Goal: Information Seeking & Learning: Learn about a topic

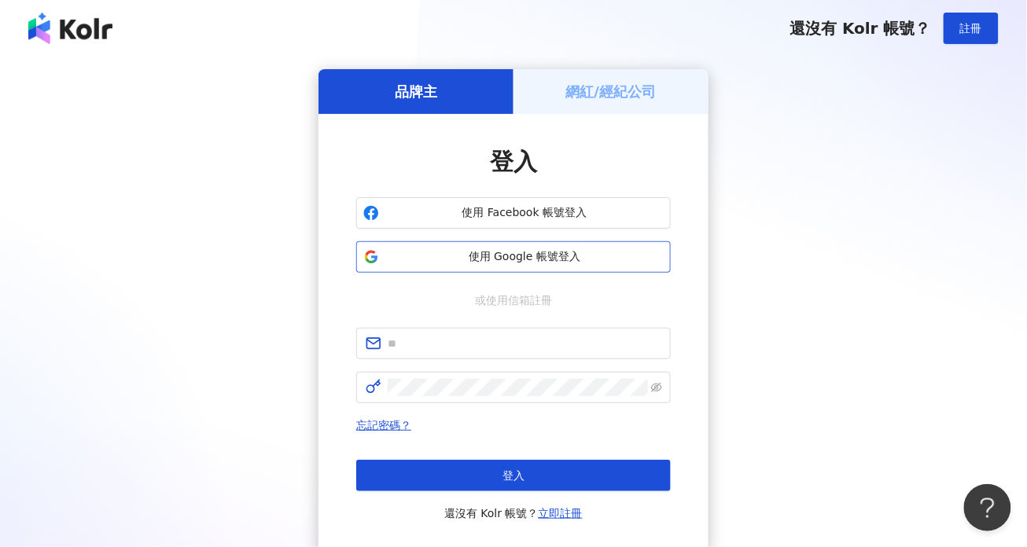
click at [604, 264] on span "使用 Google 帳號登入" at bounding box center [524, 257] width 278 height 16
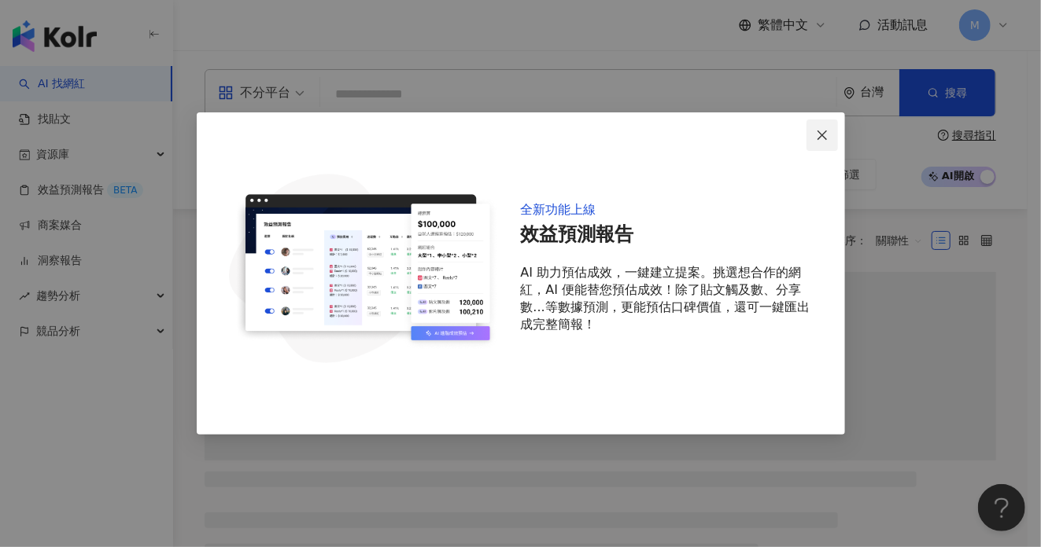
click at [818, 135] on icon "close" at bounding box center [822, 135] width 13 height 13
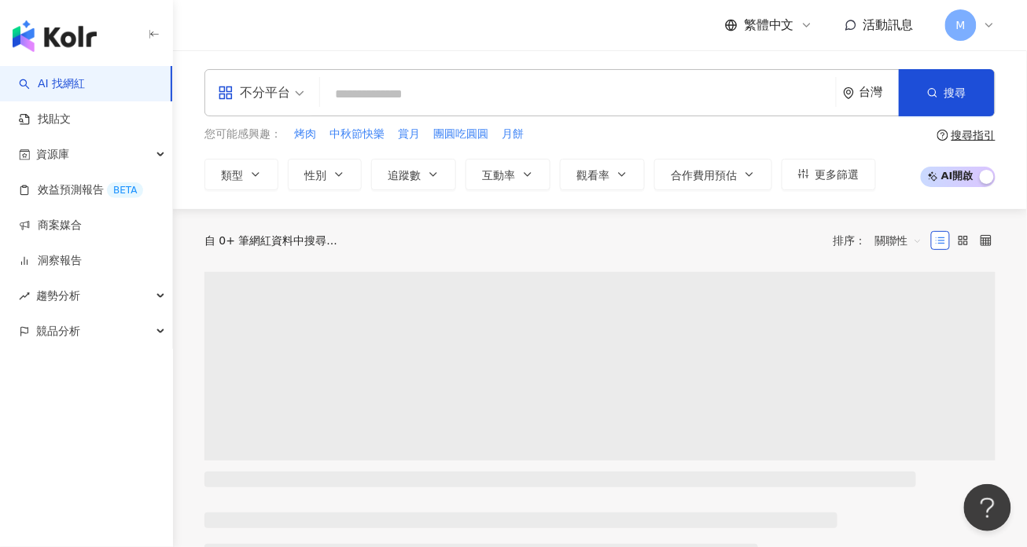
click at [482, 100] on input "search" at bounding box center [577, 94] width 503 height 30
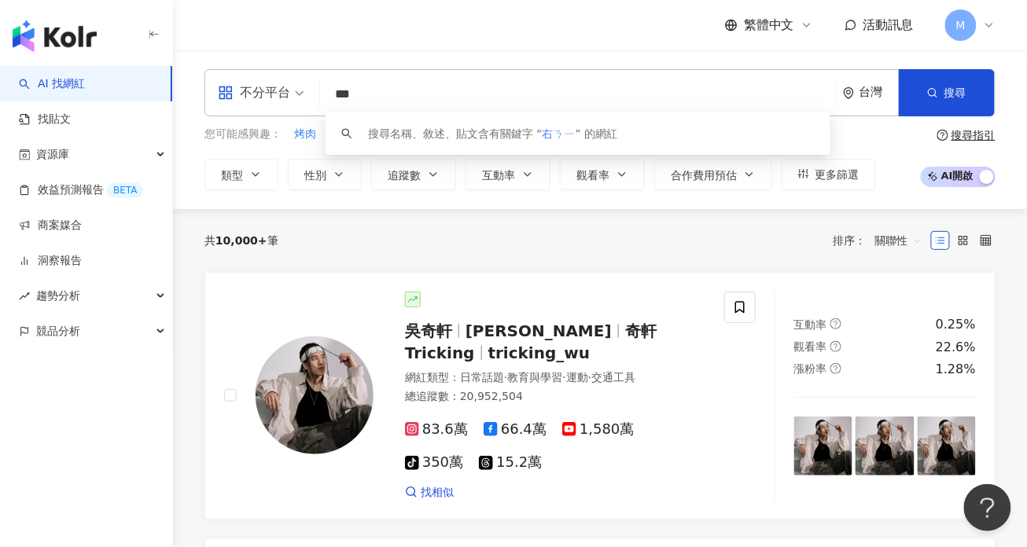
type input "**"
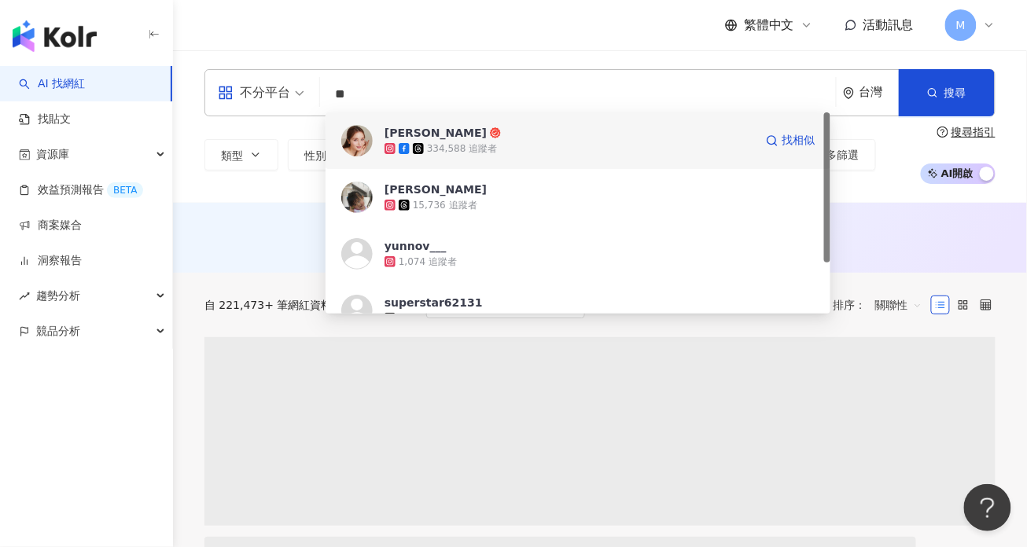
click at [576, 148] on div "334,588 追蹤者" at bounding box center [570, 149] width 370 height 16
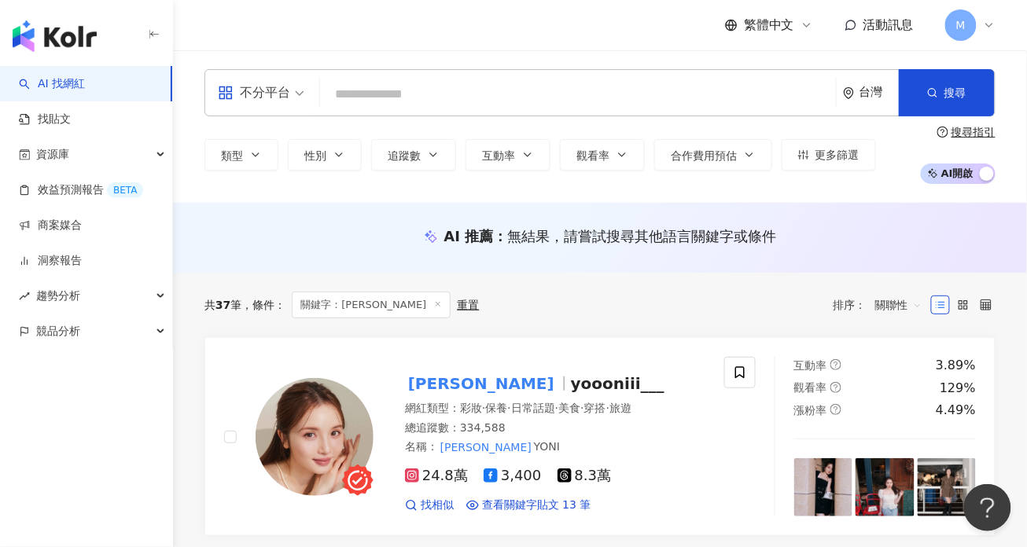
click at [396, 98] on input "search" at bounding box center [577, 94] width 503 height 30
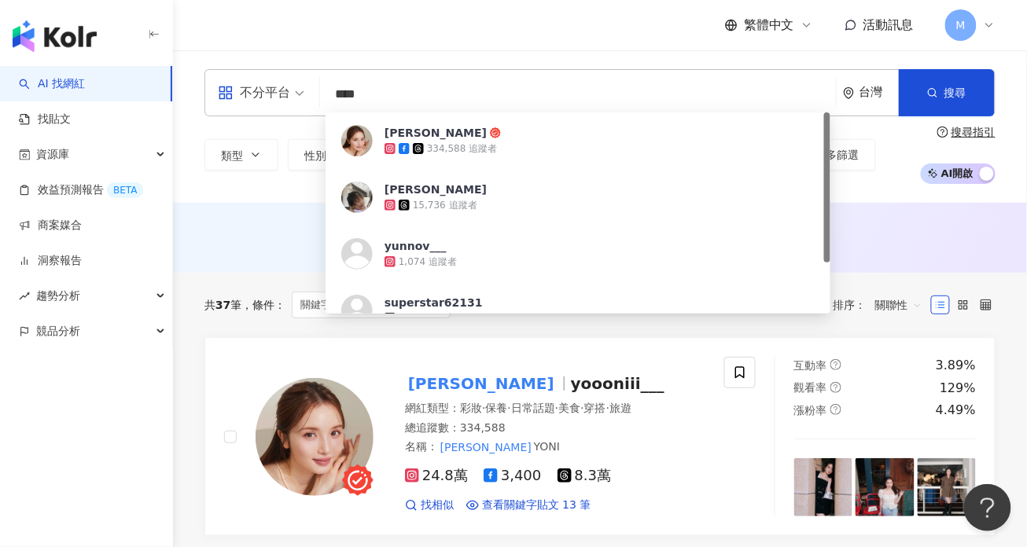
type input "**"
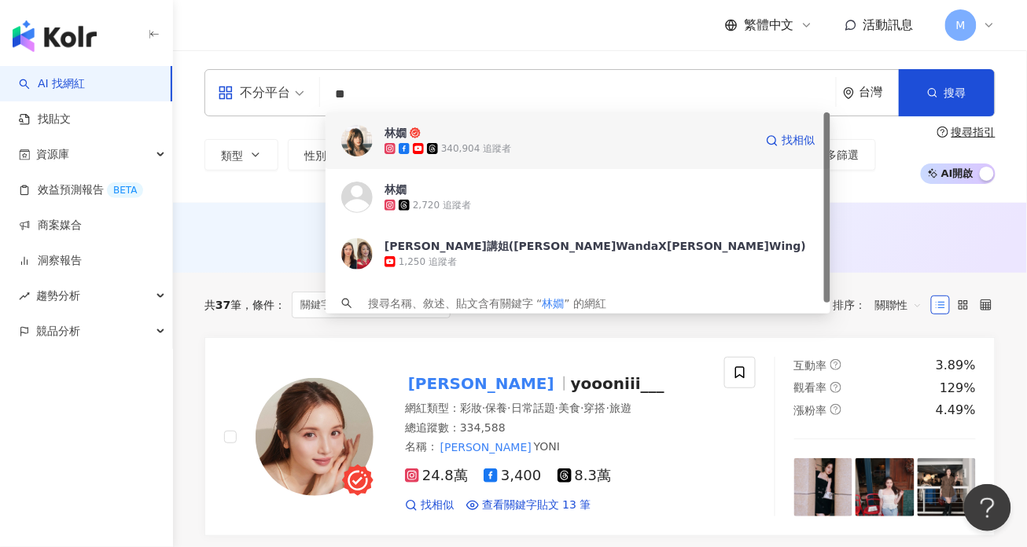
click at [500, 146] on div "340,904 追蹤者" at bounding box center [476, 148] width 70 height 13
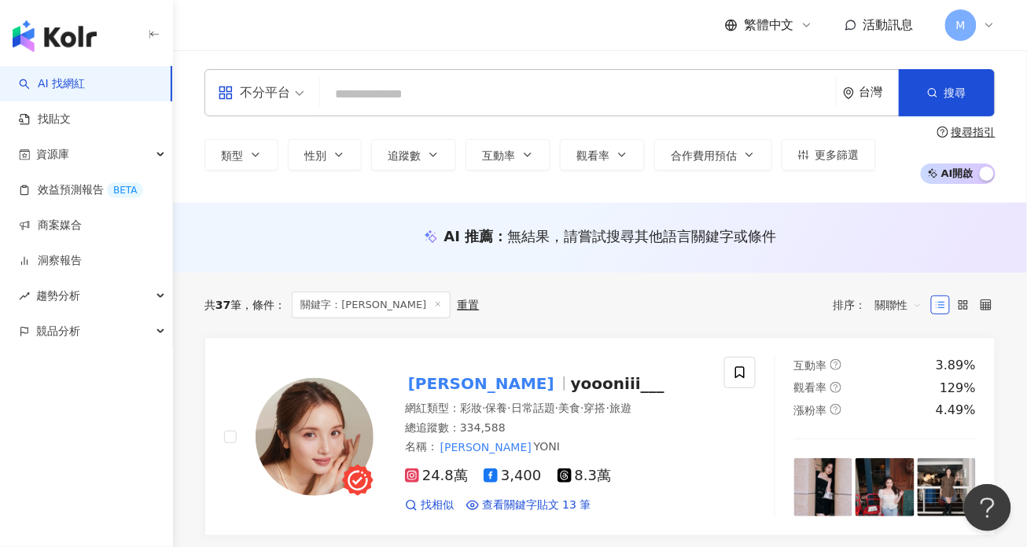
click at [444, 106] on input "search" at bounding box center [577, 94] width 503 height 30
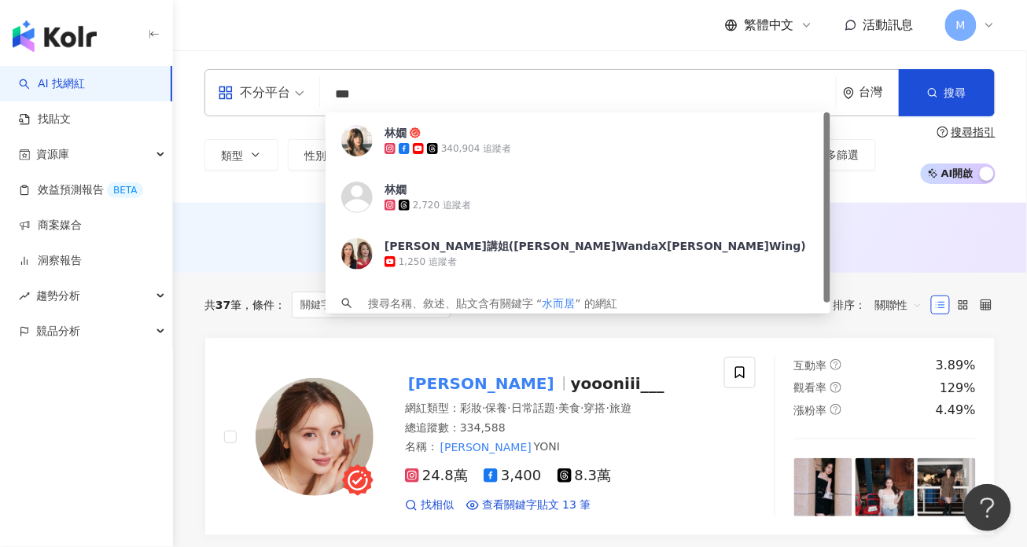
type input "**"
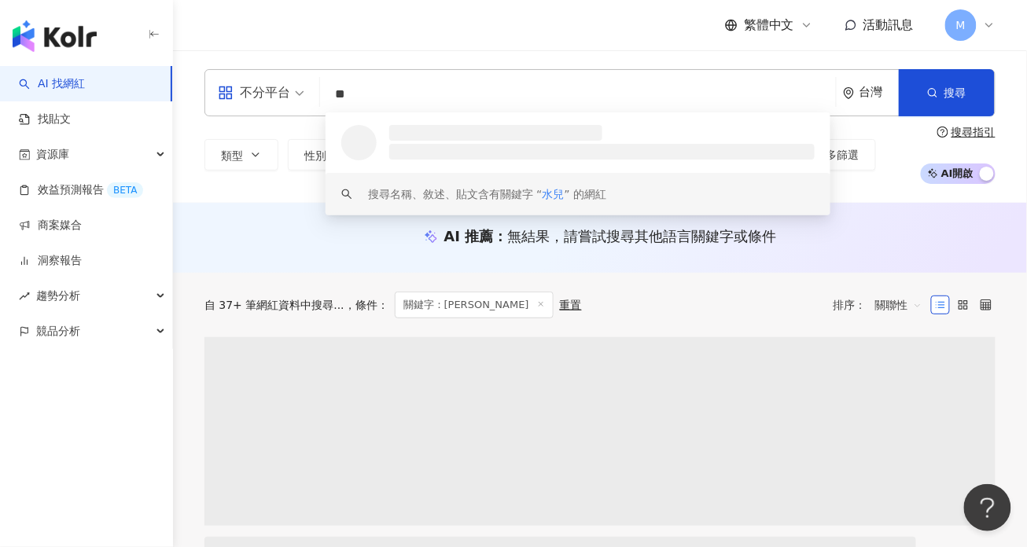
scroll to position [33, 0]
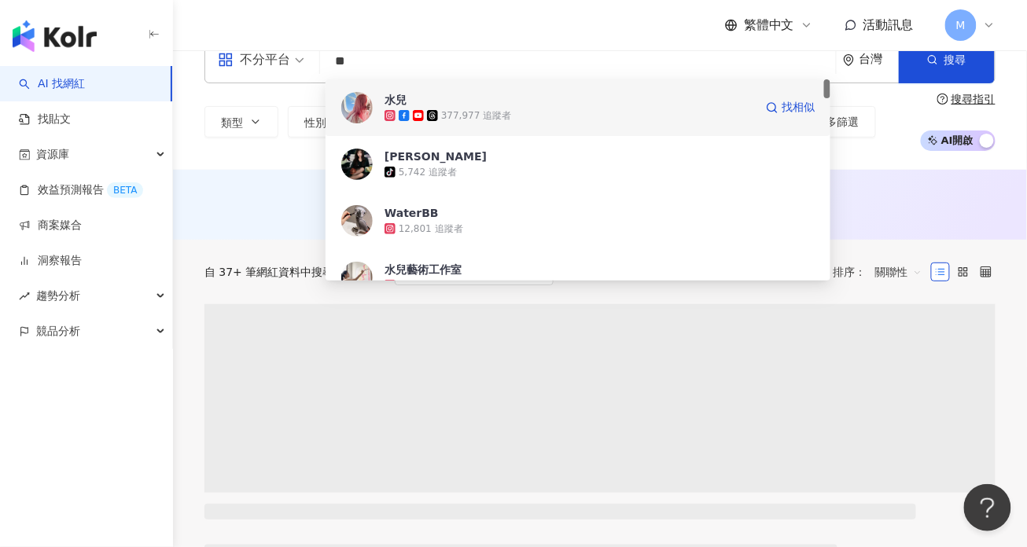
click at [512, 113] on div "377,977 追蹤者" at bounding box center [570, 116] width 370 height 16
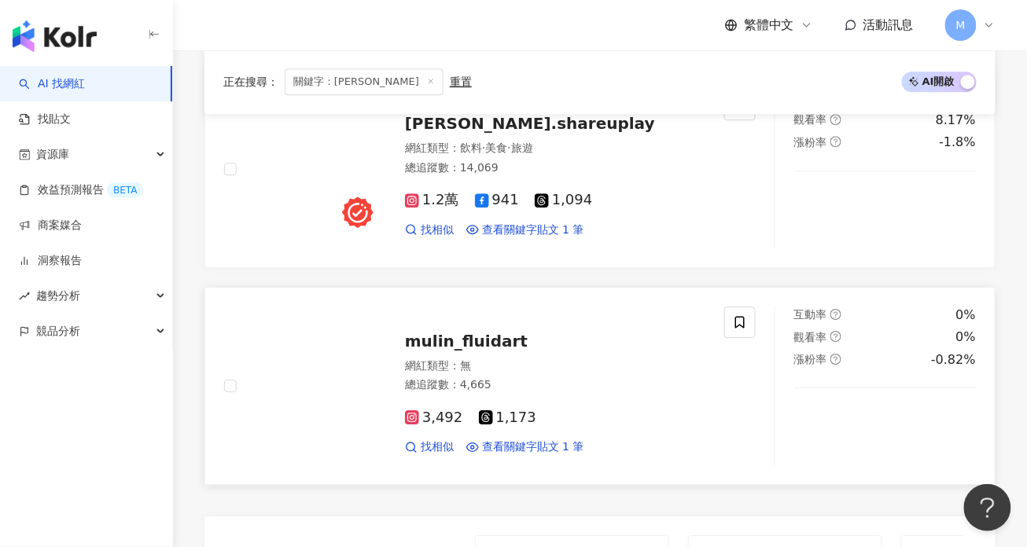
scroll to position [2975, 0]
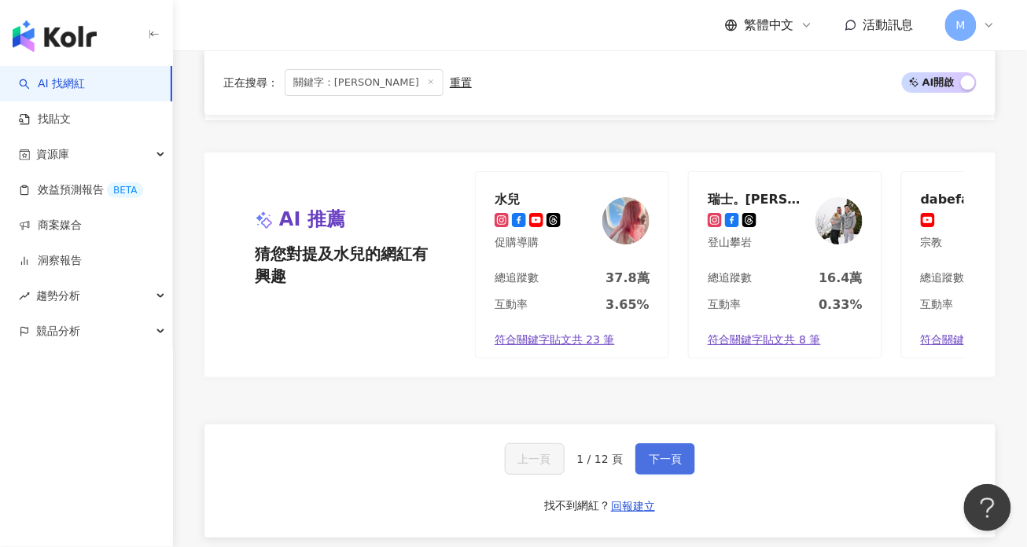
click at [671, 444] on button "下一頁" at bounding box center [665, 459] width 60 height 31
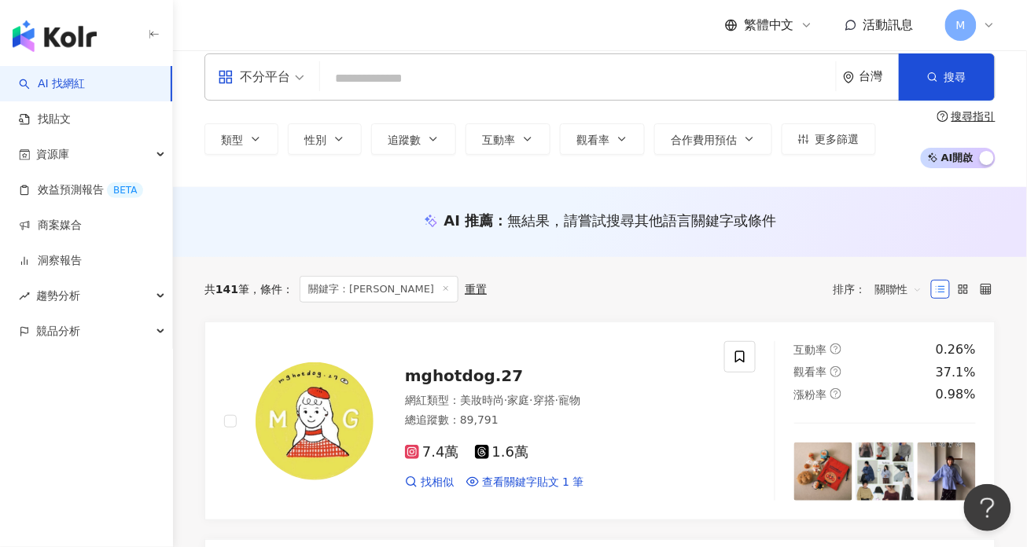
scroll to position [0, 0]
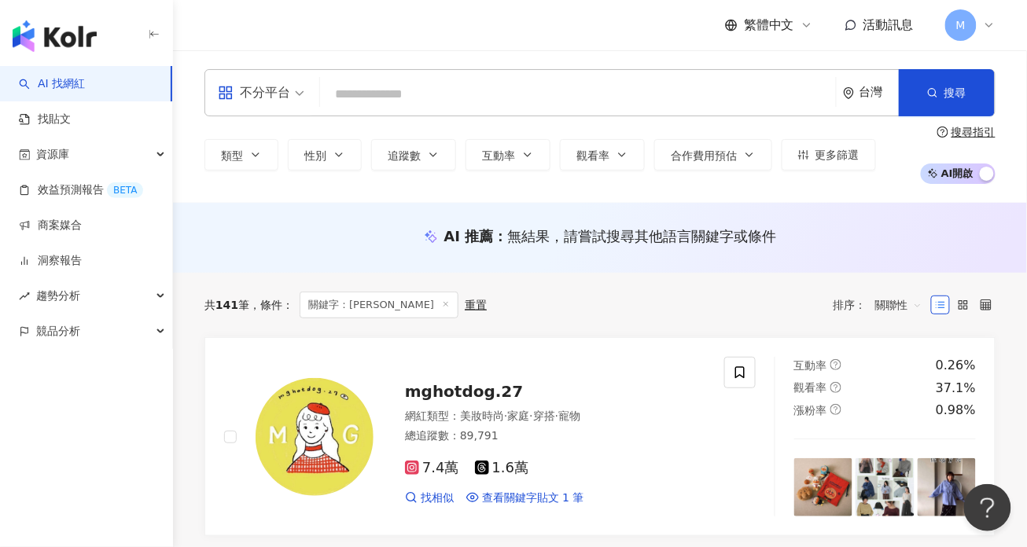
click at [400, 94] on input "search" at bounding box center [577, 94] width 503 height 30
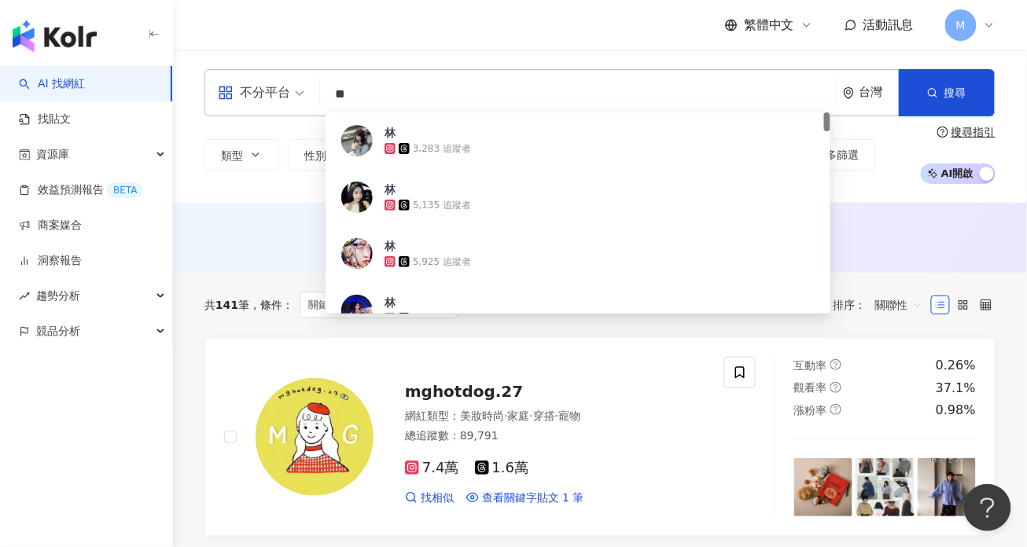
type input "**"
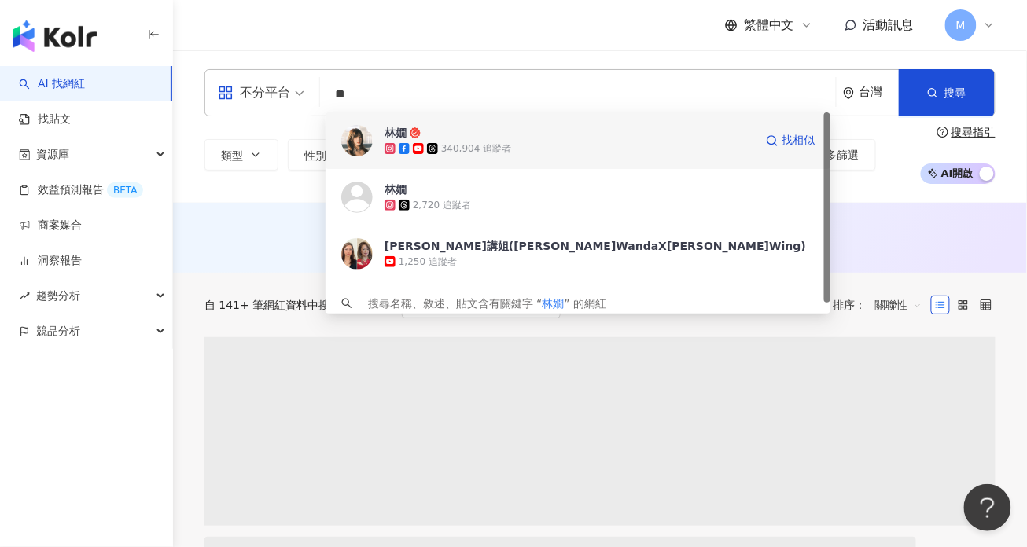
click at [489, 147] on div "340,904 追蹤者" at bounding box center [476, 148] width 70 height 13
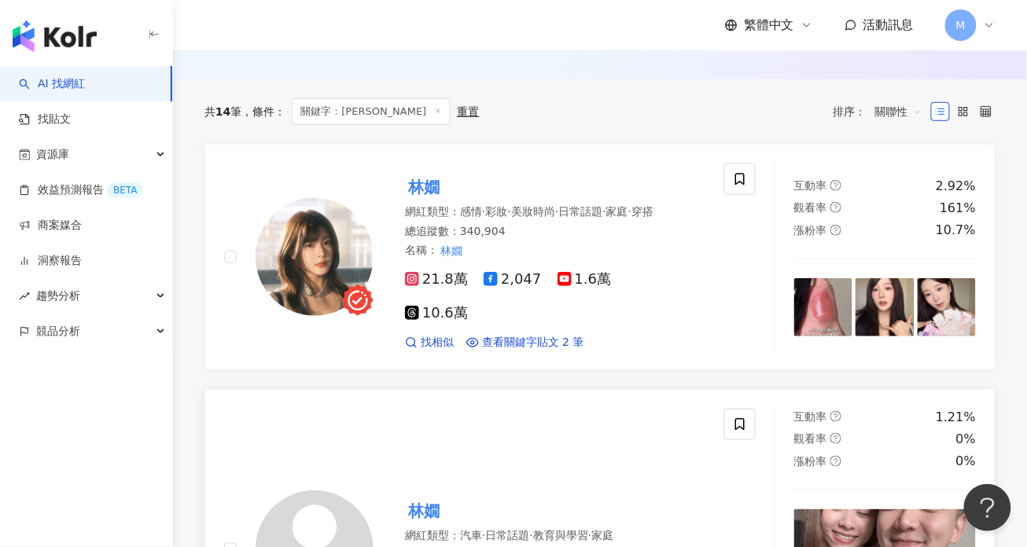
scroll to position [72, 0]
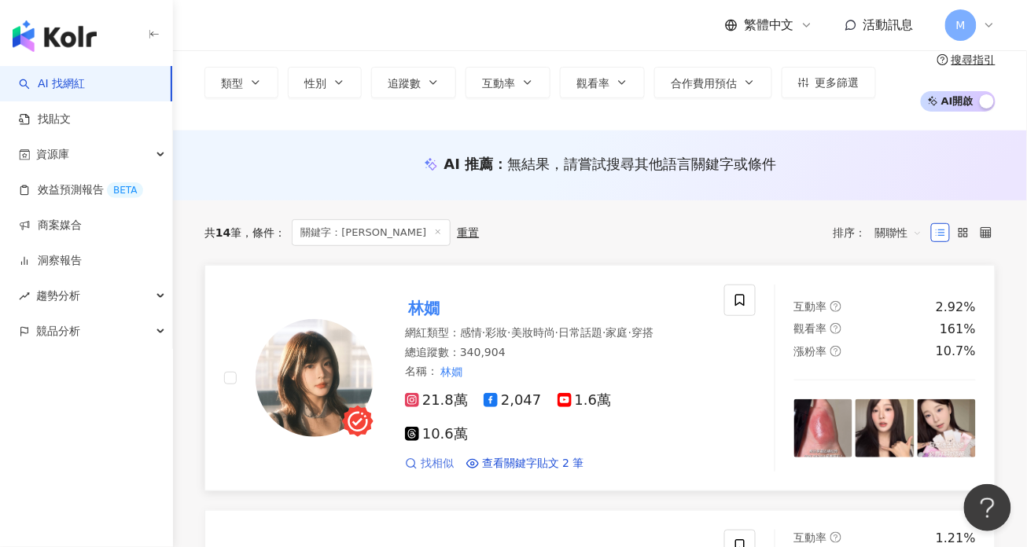
click at [423, 456] on span "找相似" at bounding box center [437, 464] width 33 height 16
click at [636, 219] on div "共 14 筆 條件 ： 關鍵字：林嫺 重置 排序： 關聯性" at bounding box center [599, 232] width 791 height 27
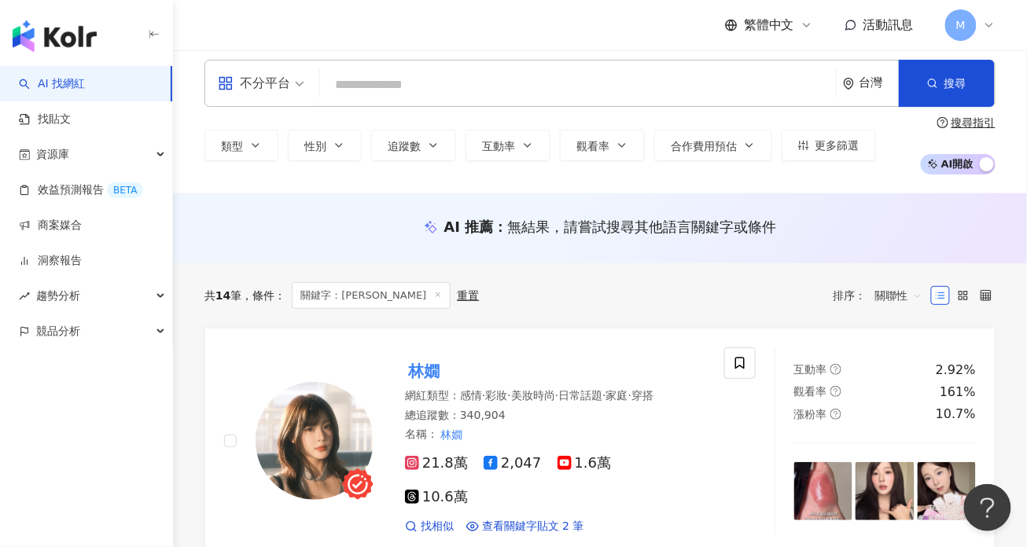
scroll to position [0, 0]
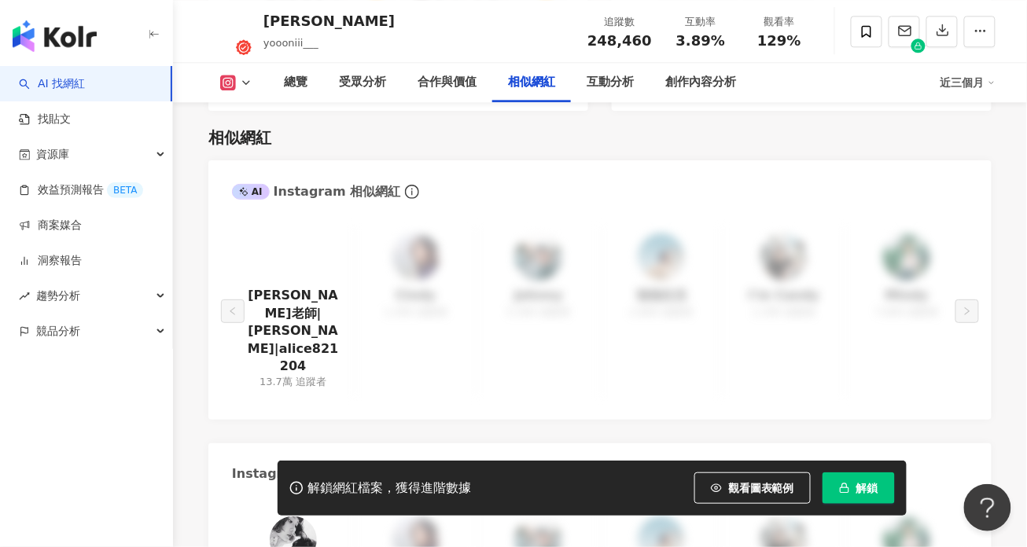
scroll to position [2551, 0]
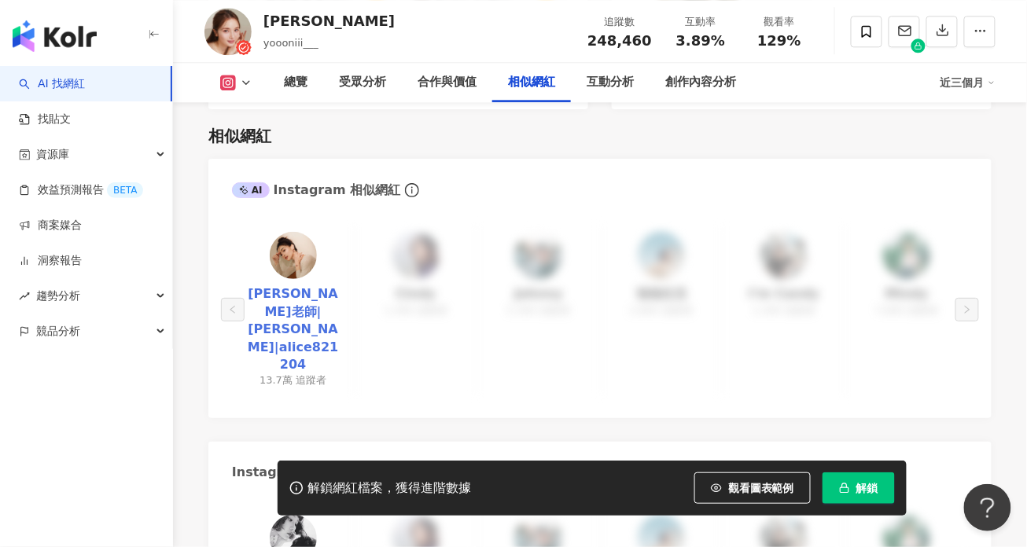
click at [304, 296] on link "妮妮老師|妮妮|alice821204" at bounding box center [293, 329] width 97 height 88
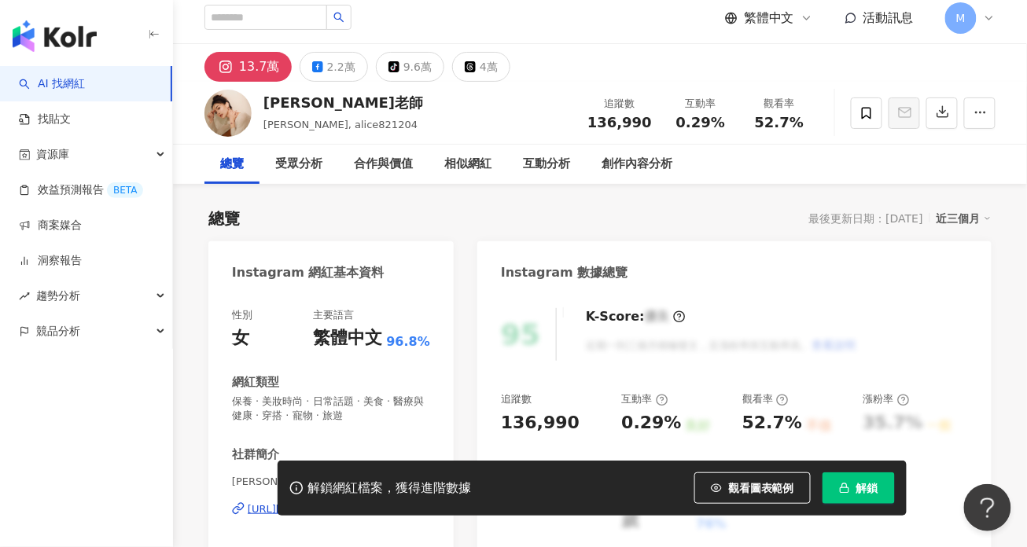
scroll to position [24, 0]
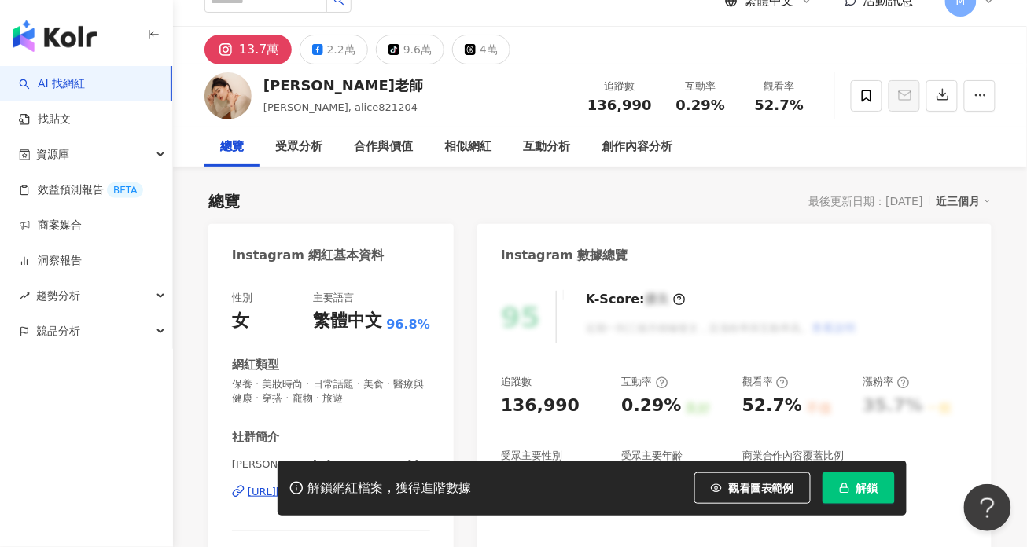
click at [353, 485] on div "https://www.instagram.com/alice821204/" at bounding box center [305, 492] width 114 height 14
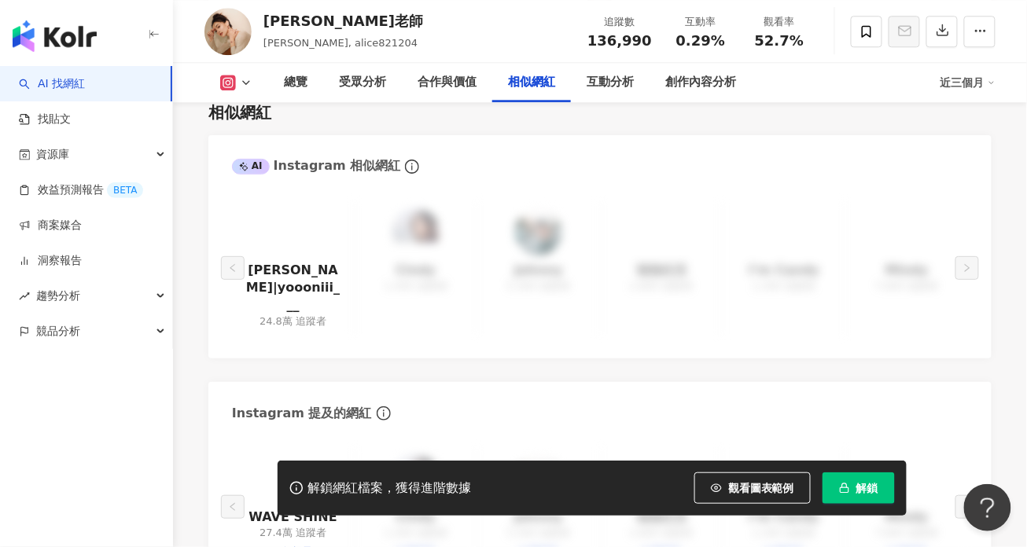
scroll to position [2865, 0]
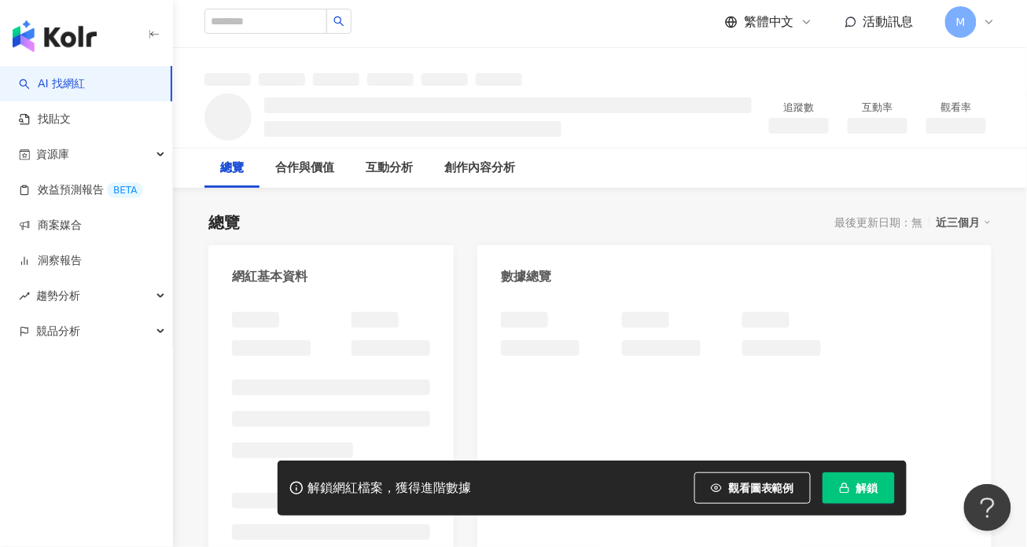
scroll to position [10, 0]
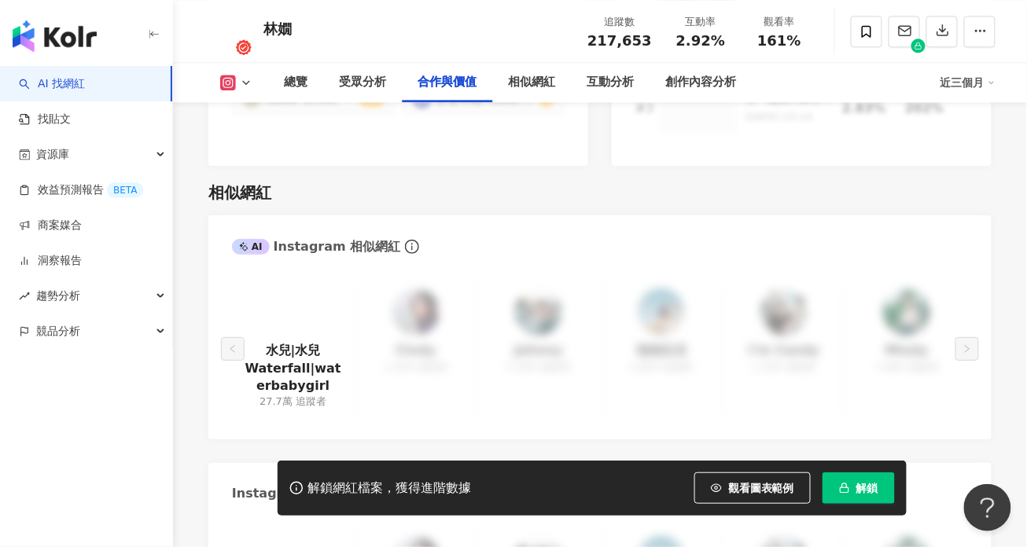
scroll to position [2481, 0]
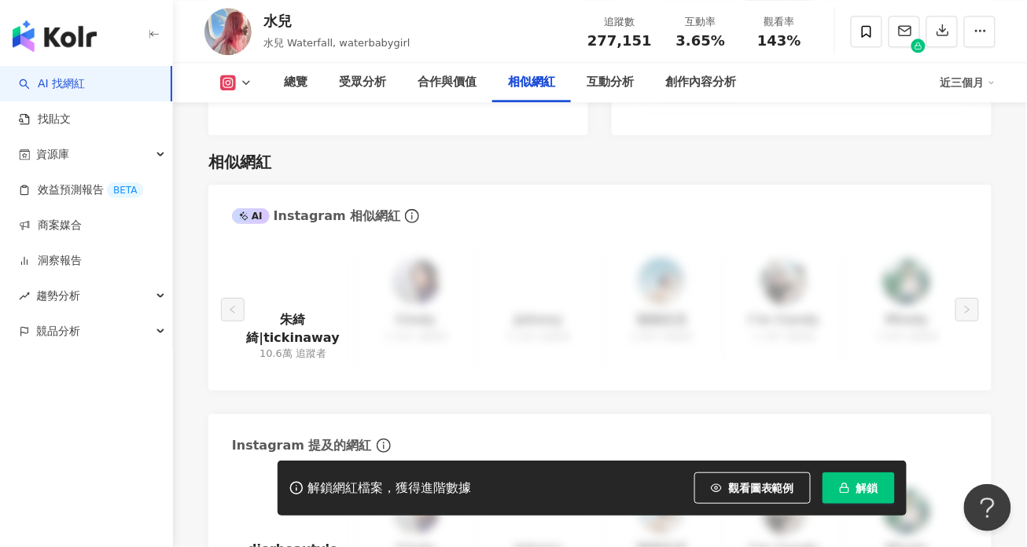
scroll to position [2597, 0]
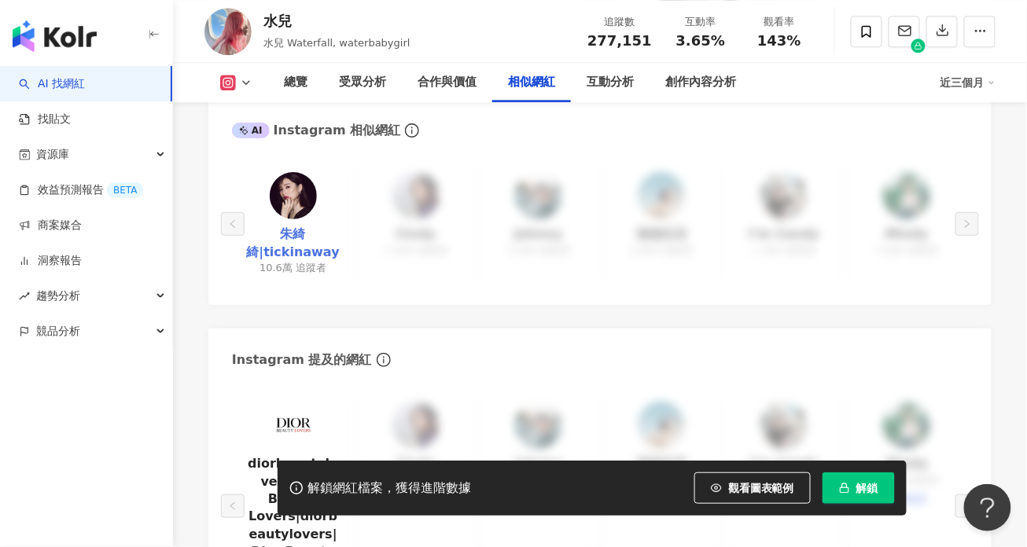
click at [290, 234] on link "朱綺綺|tickinaway" at bounding box center [293, 243] width 97 height 35
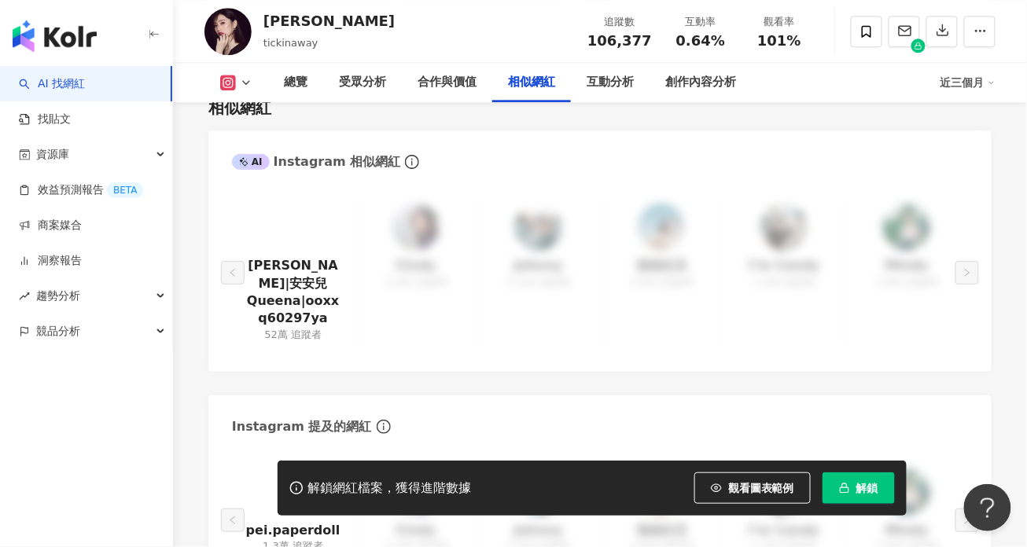
scroll to position [2494, 0]
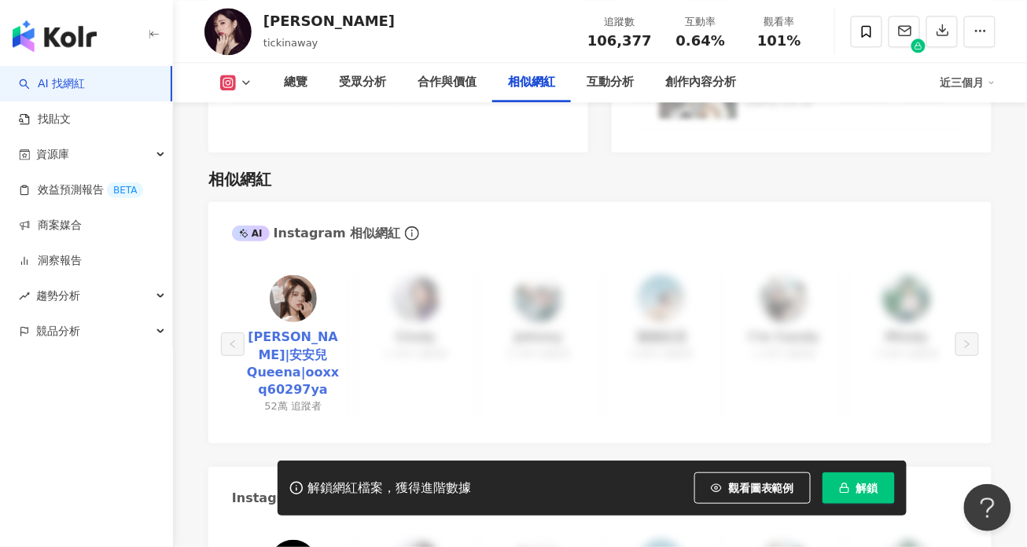
click at [313, 330] on link "陳俋安|安安兒Queena|ooxxq60297ya" at bounding box center [293, 364] width 97 height 71
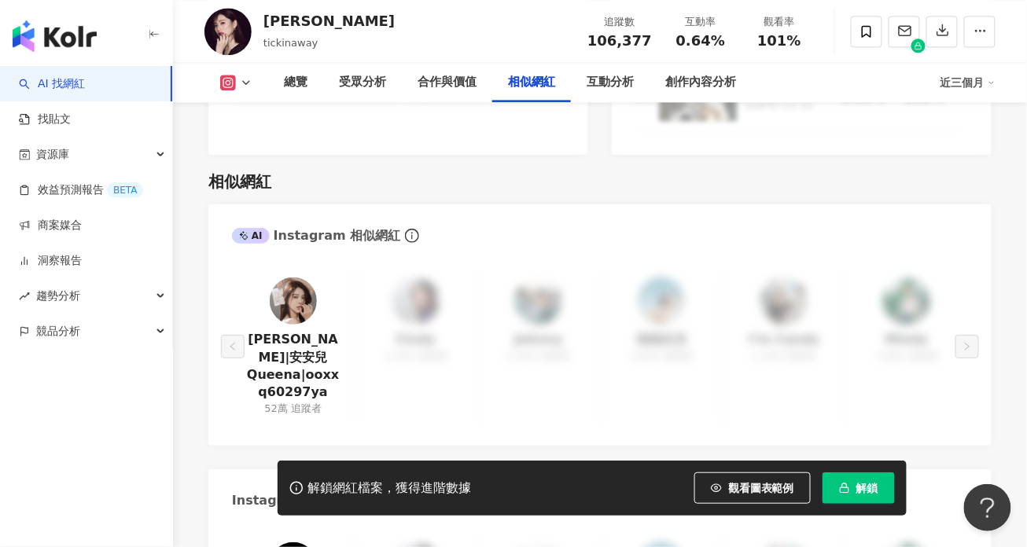
scroll to position [2491, 0]
click at [234, 87] on icon at bounding box center [228, 83] width 16 height 16
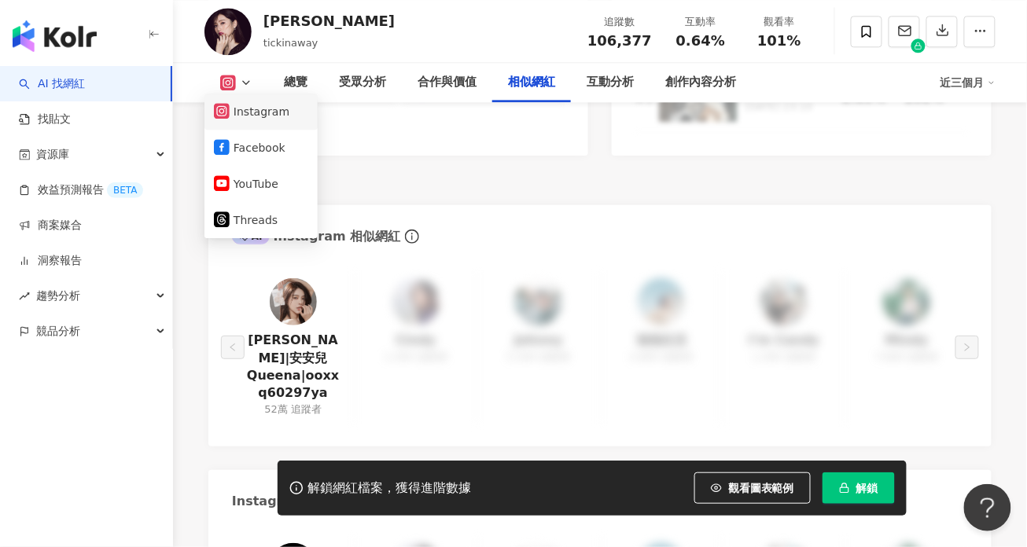
click at [252, 114] on button "Instagram" at bounding box center [261, 112] width 94 height 22
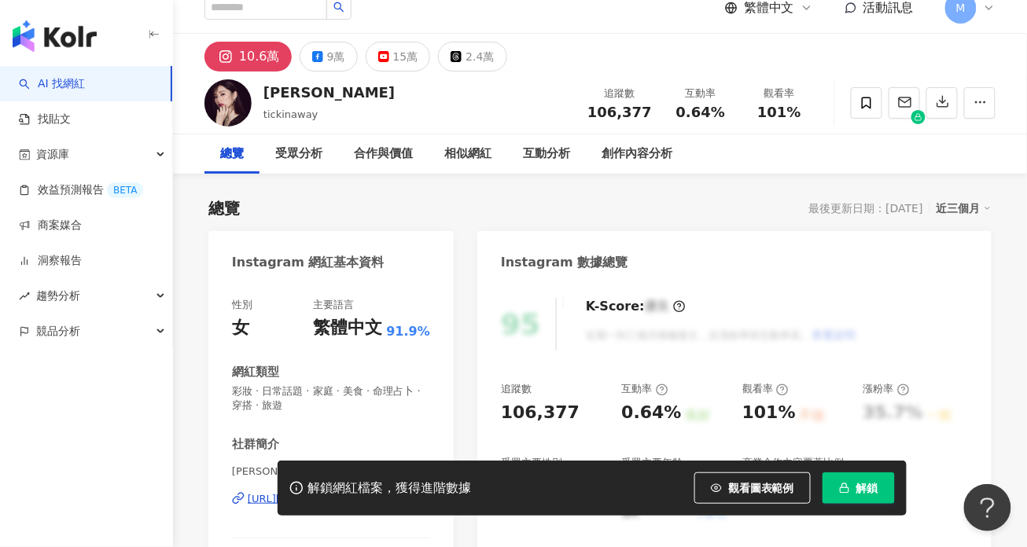
scroll to position [0, 0]
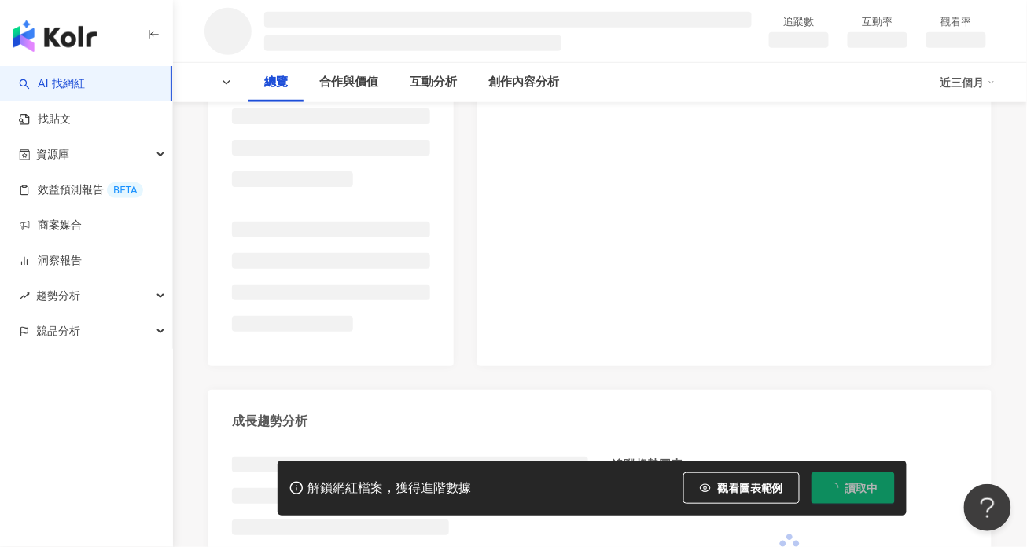
scroll to position [338, 0]
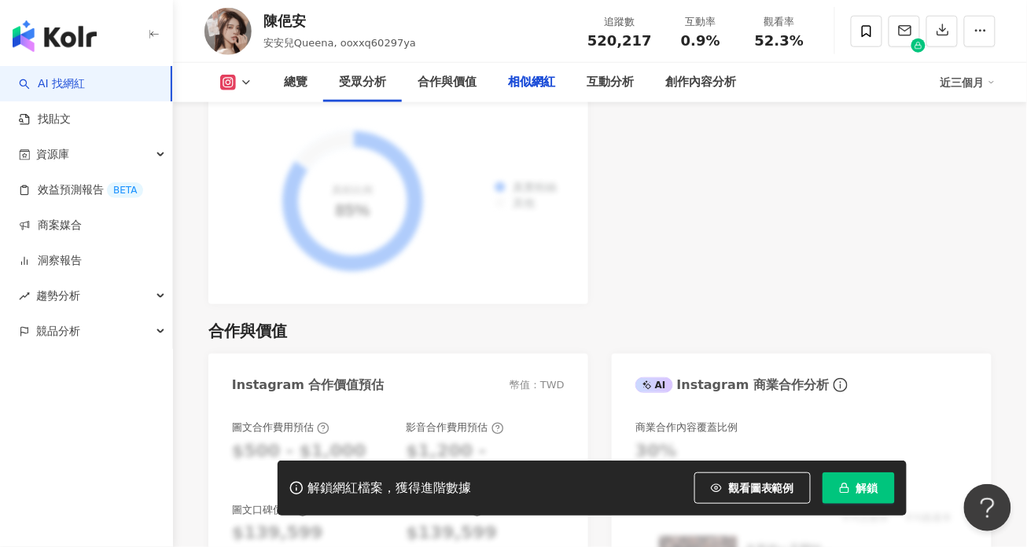
scroll to position [2525, 0]
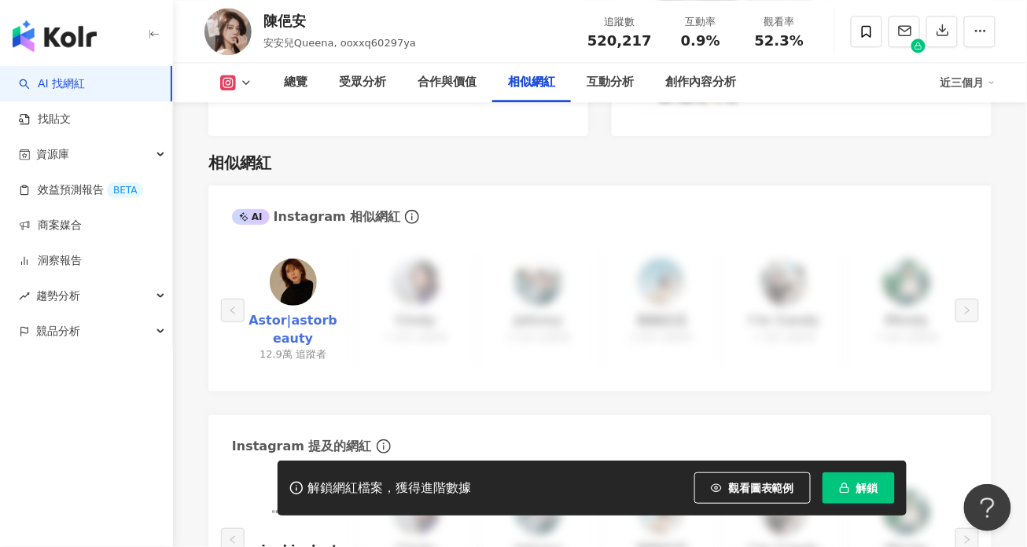
click at [299, 322] on link "Astor|astorbeauty" at bounding box center [293, 329] width 97 height 35
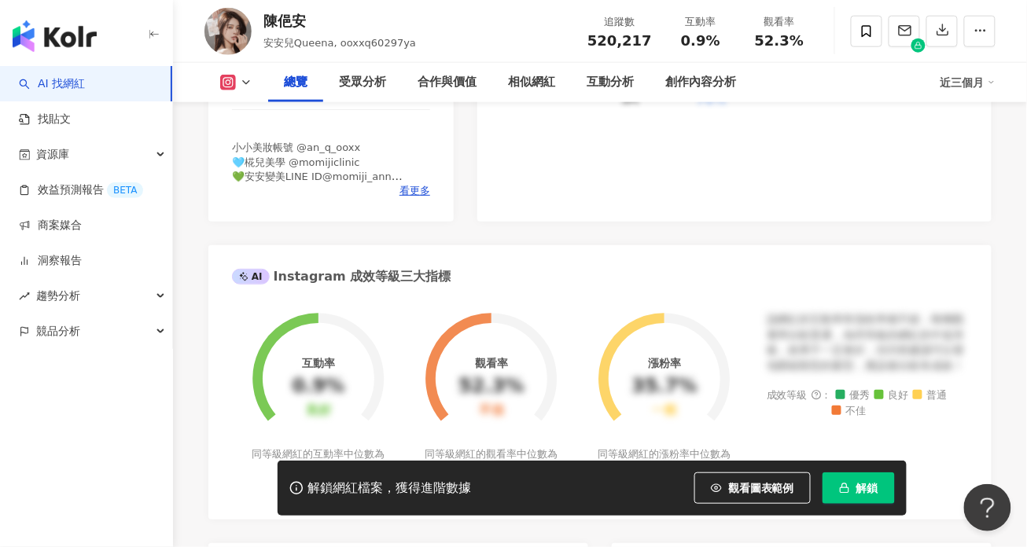
scroll to position [404, 0]
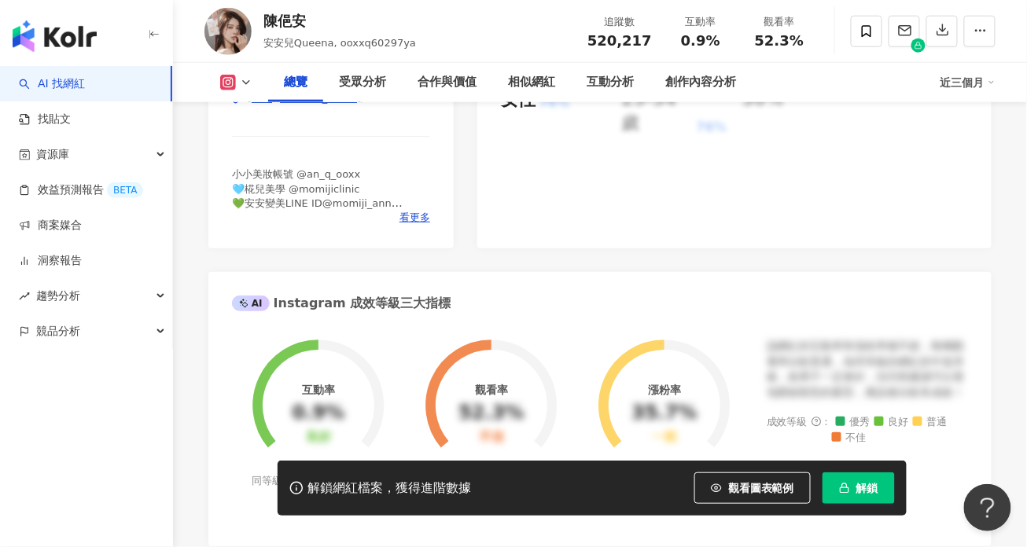
click at [233, 77] on icon at bounding box center [228, 83] width 16 height 16
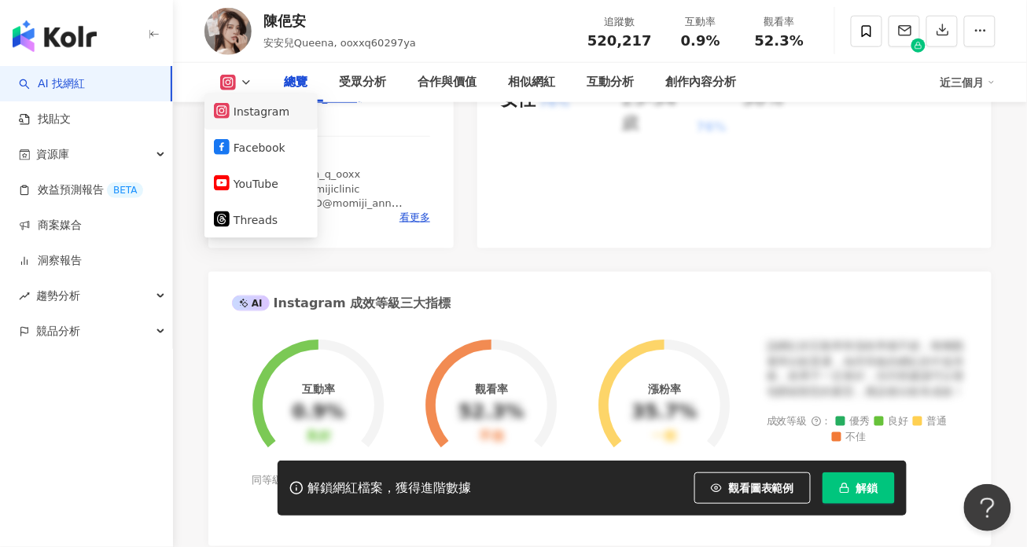
click at [271, 111] on button "Instagram" at bounding box center [261, 112] width 94 height 22
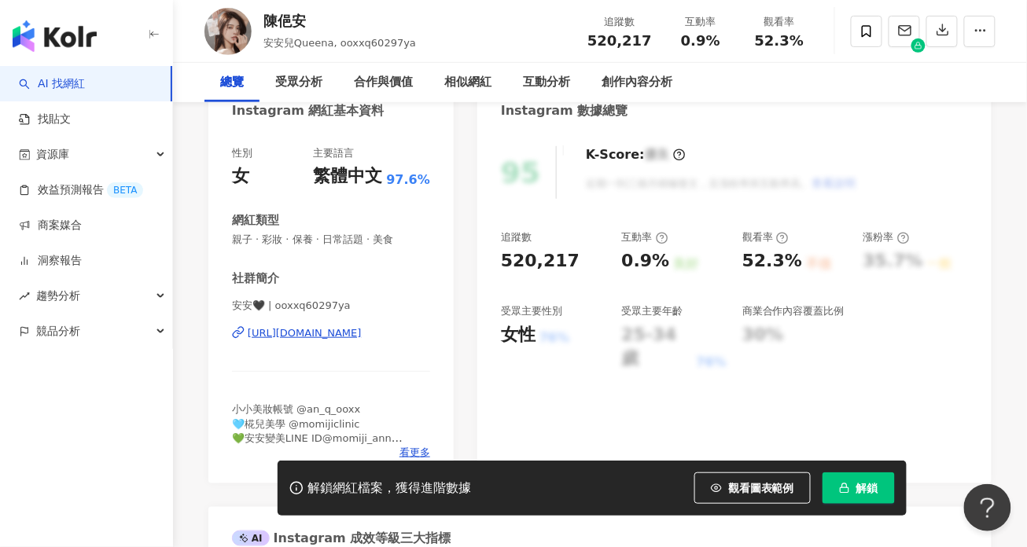
scroll to position [0, 0]
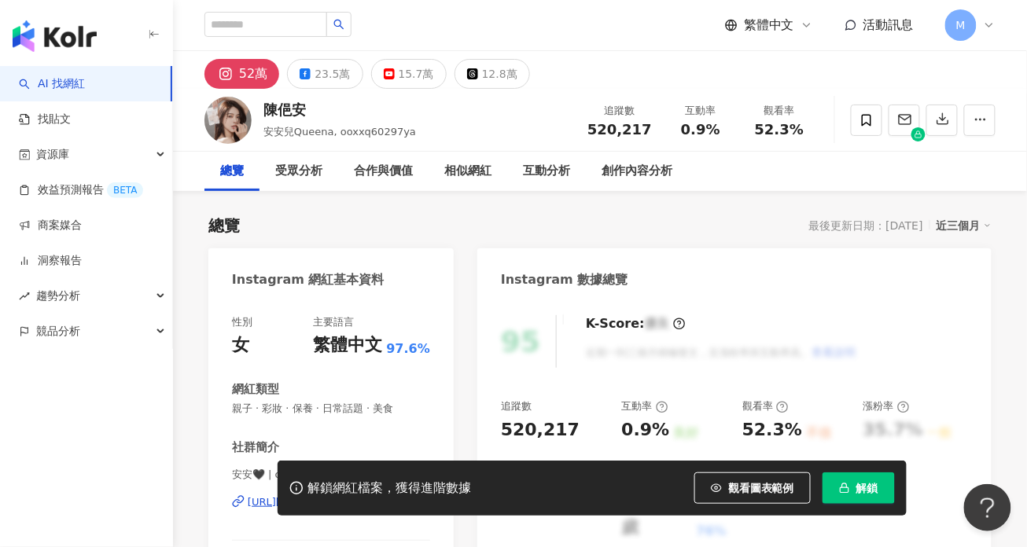
click at [268, 110] on div "陳俋安" at bounding box center [339, 110] width 153 height 20
drag, startPoint x: 266, startPoint y: 112, endPoint x: 288, endPoint y: 109, distance: 22.2
click at [319, 111] on div "陳俋安" at bounding box center [339, 110] width 153 height 20
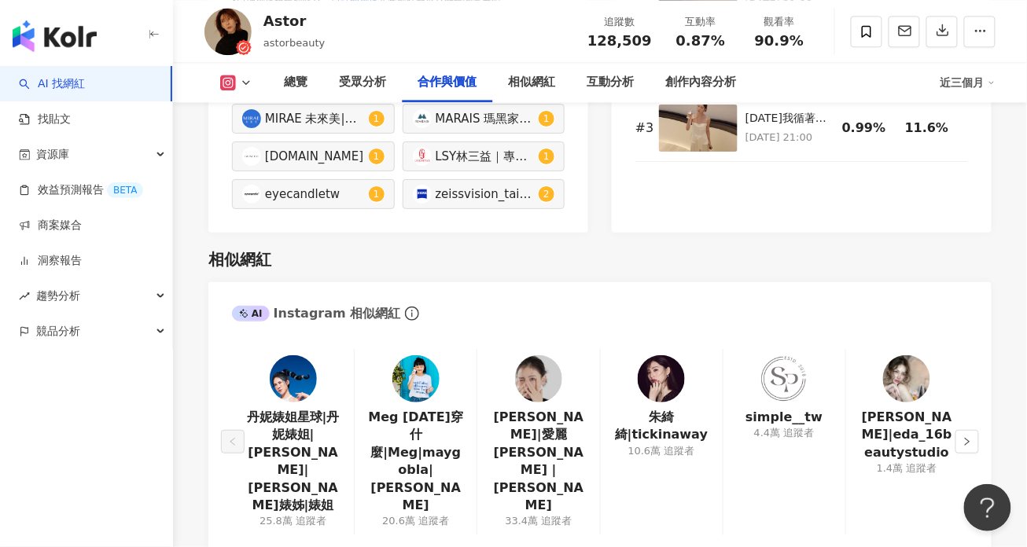
scroll to position [2484, 0]
drag, startPoint x: 267, startPoint y: 25, endPoint x: 348, endPoint y: 28, distance: 81.1
click at [348, 28] on div "Astor astorbeauty 追蹤數 128,509 互動率 0.87% 觀看率 90.9%" at bounding box center [600, 31] width 854 height 62
copy div "Astor"
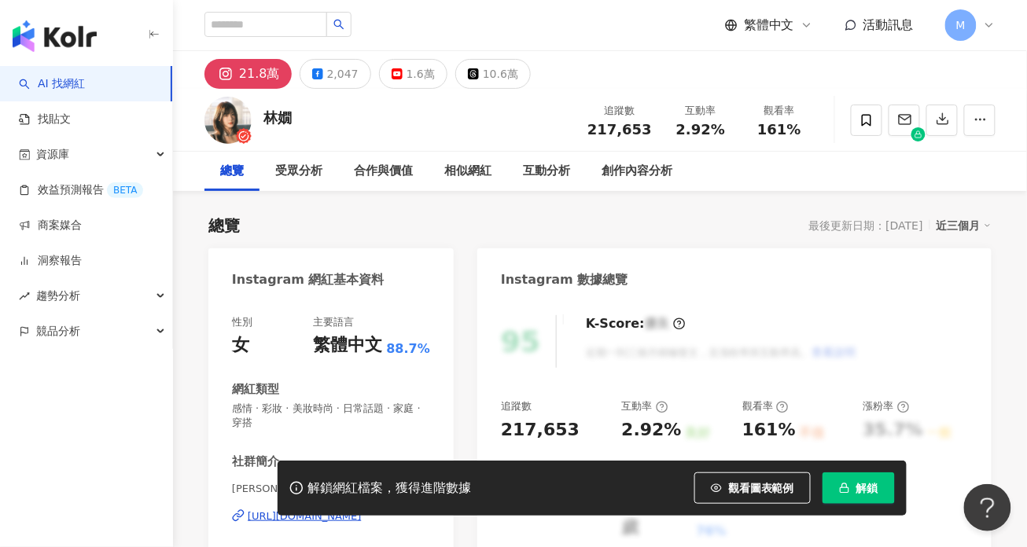
click at [621, 219] on div "總覽 最後更新日期：2025/9/25 近三個月" at bounding box center [599, 226] width 783 height 22
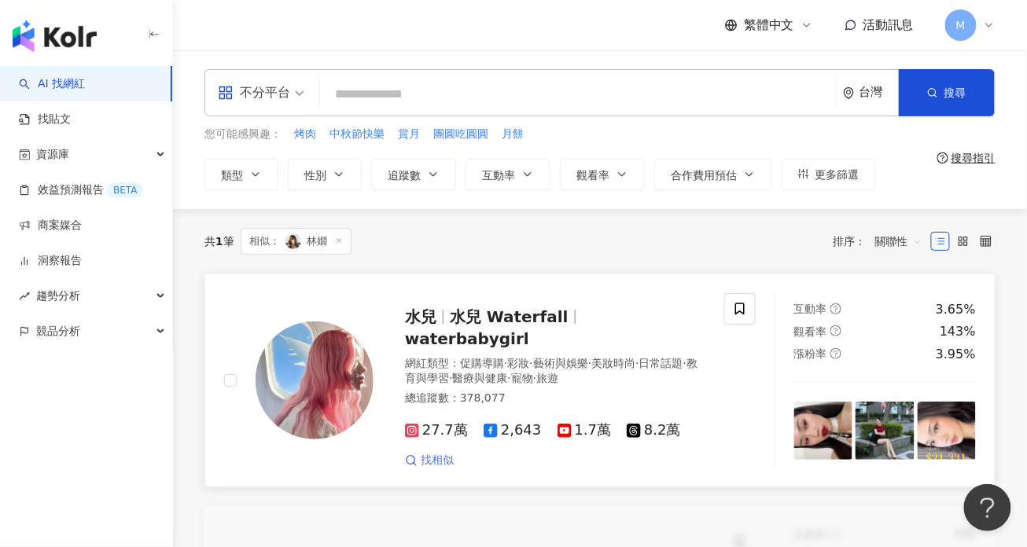
click at [429, 453] on span "找相似" at bounding box center [437, 461] width 33 height 16
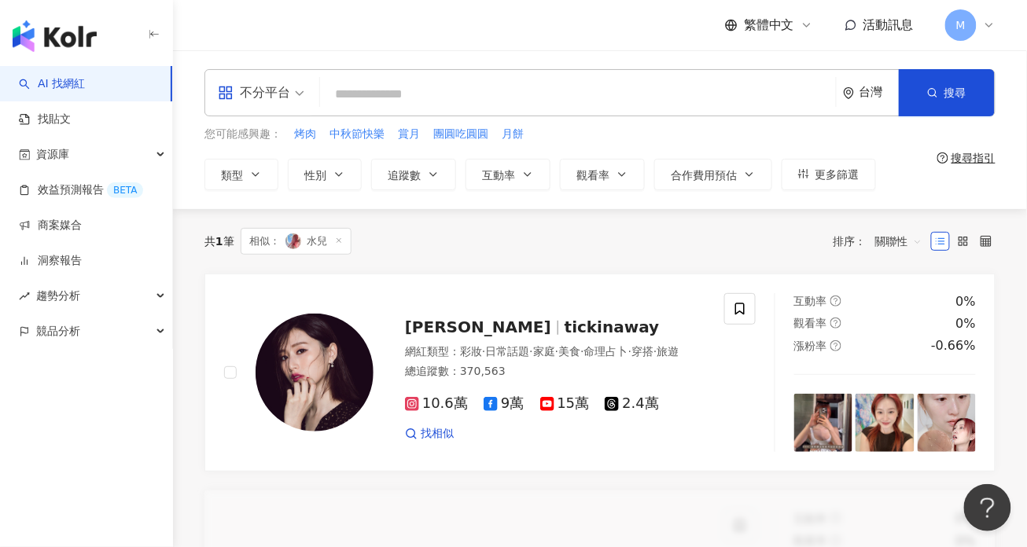
click at [416, 95] on input "search" at bounding box center [577, 94] width 503 height 30
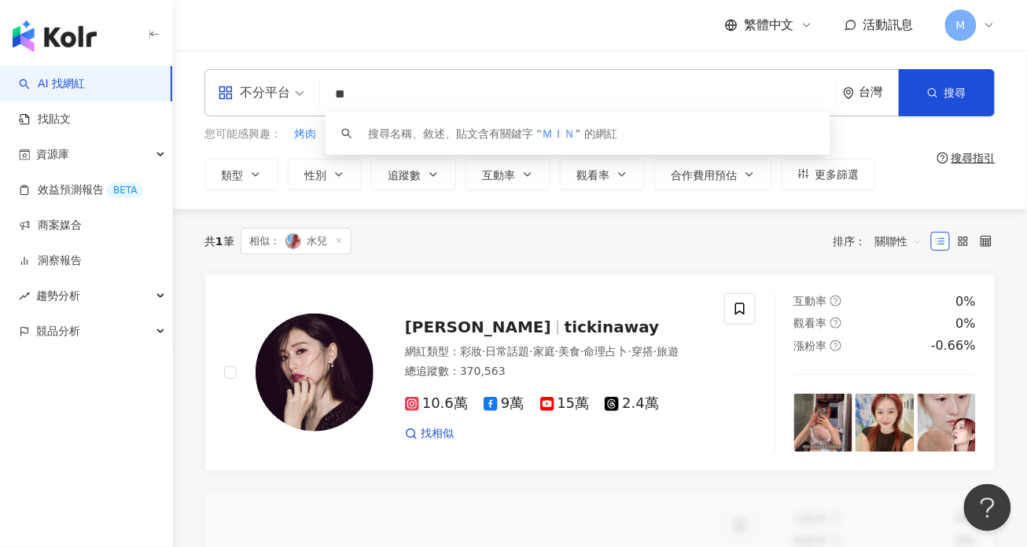
type input "*"
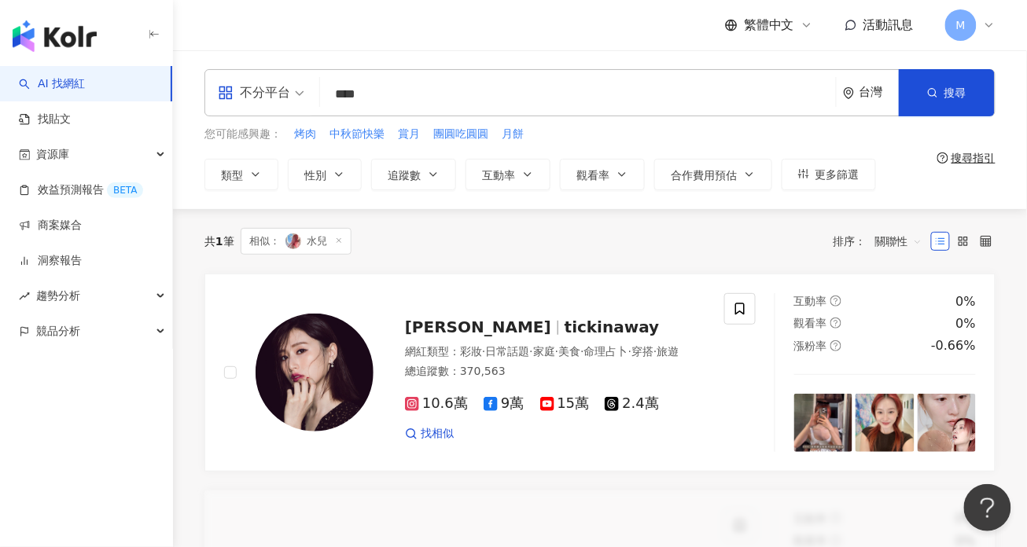
type input "*****"
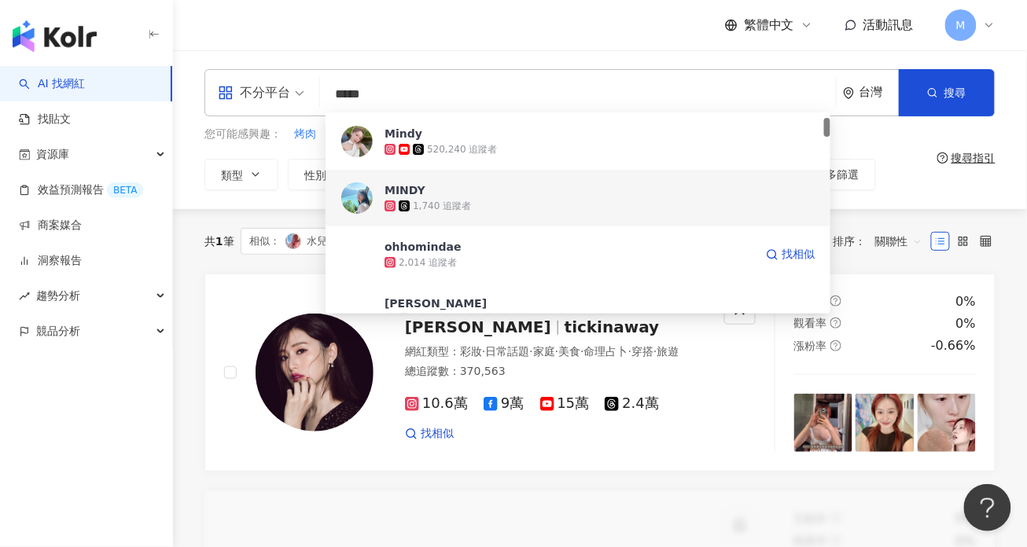
scroll to position [254, 0]
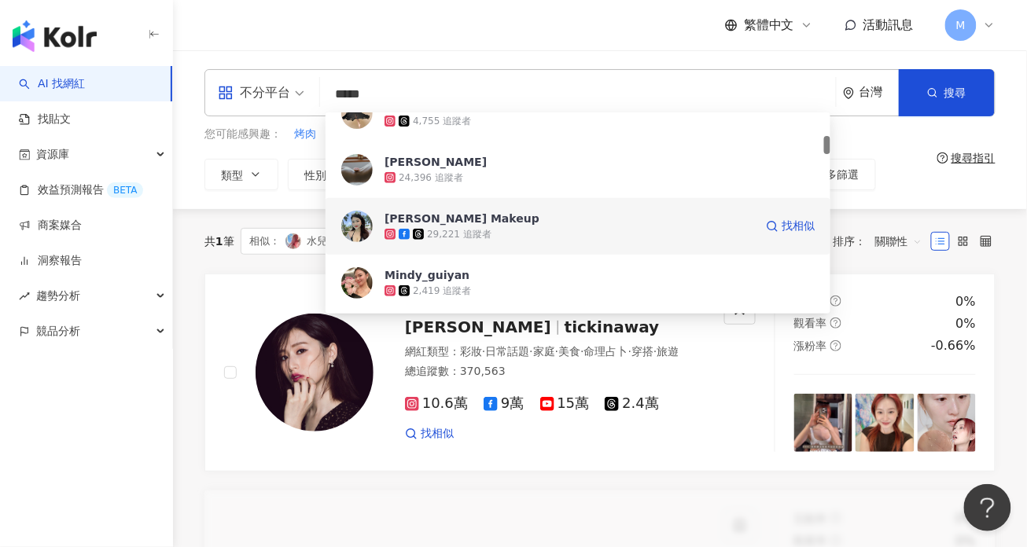
click at [528, 218] on span "[PERSON_NAME] Makeup" at bounding box center [570, 219] width 370 height 16
